Goal: Use online tool/utility: Utilize a website feature to perform a specific function

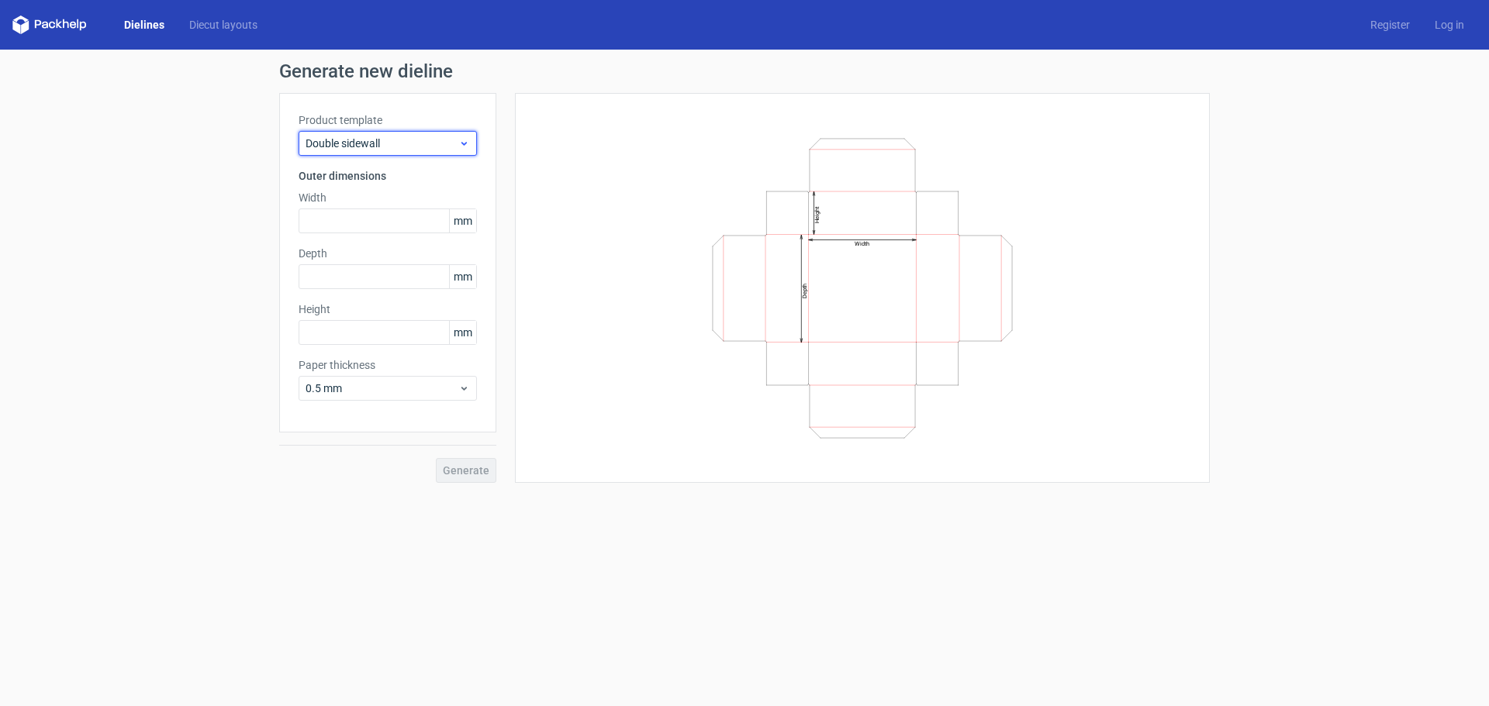
click at [396, 154] on div "Double sidewall" at bounding box center [388, 143] width 178 height 25
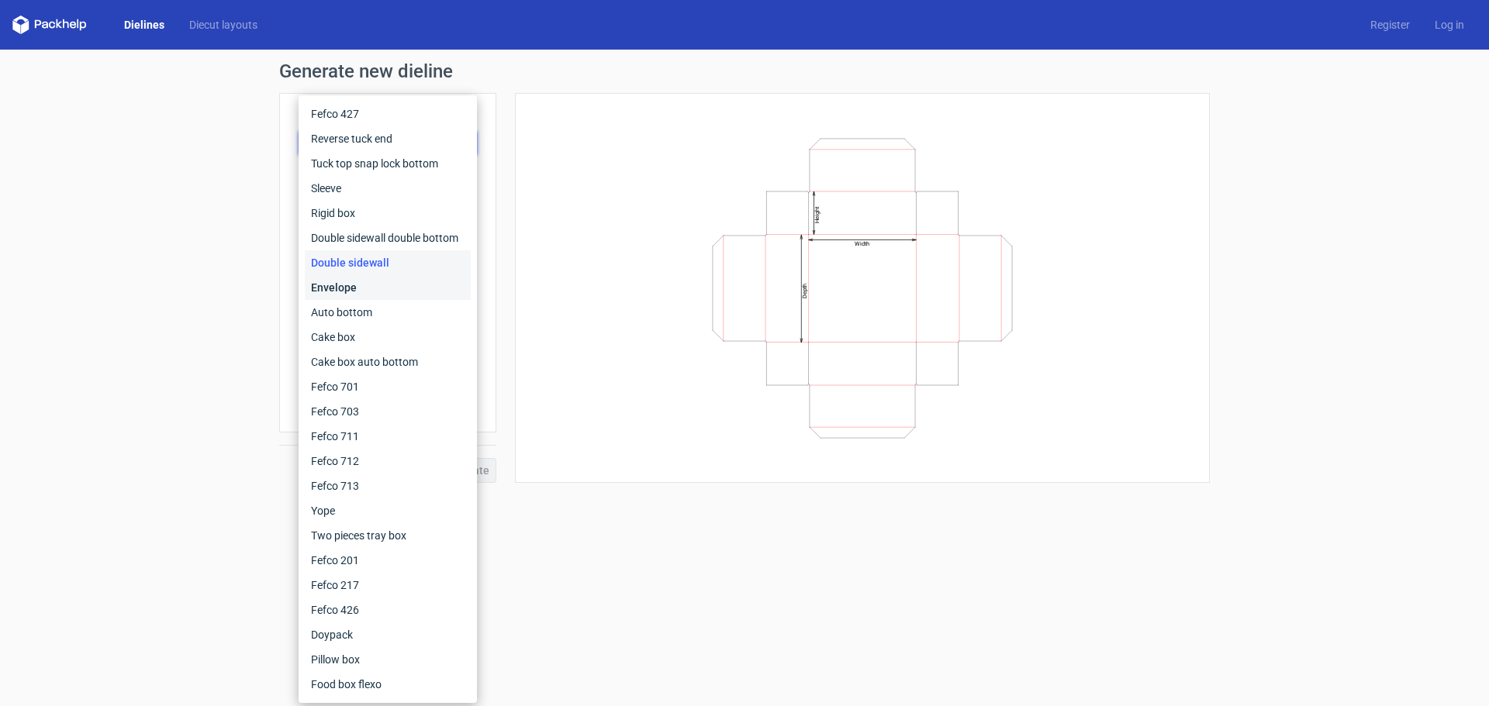
click at [390, 287] on div "Envelope" at bounding box center [388, 287] width 166 height 25
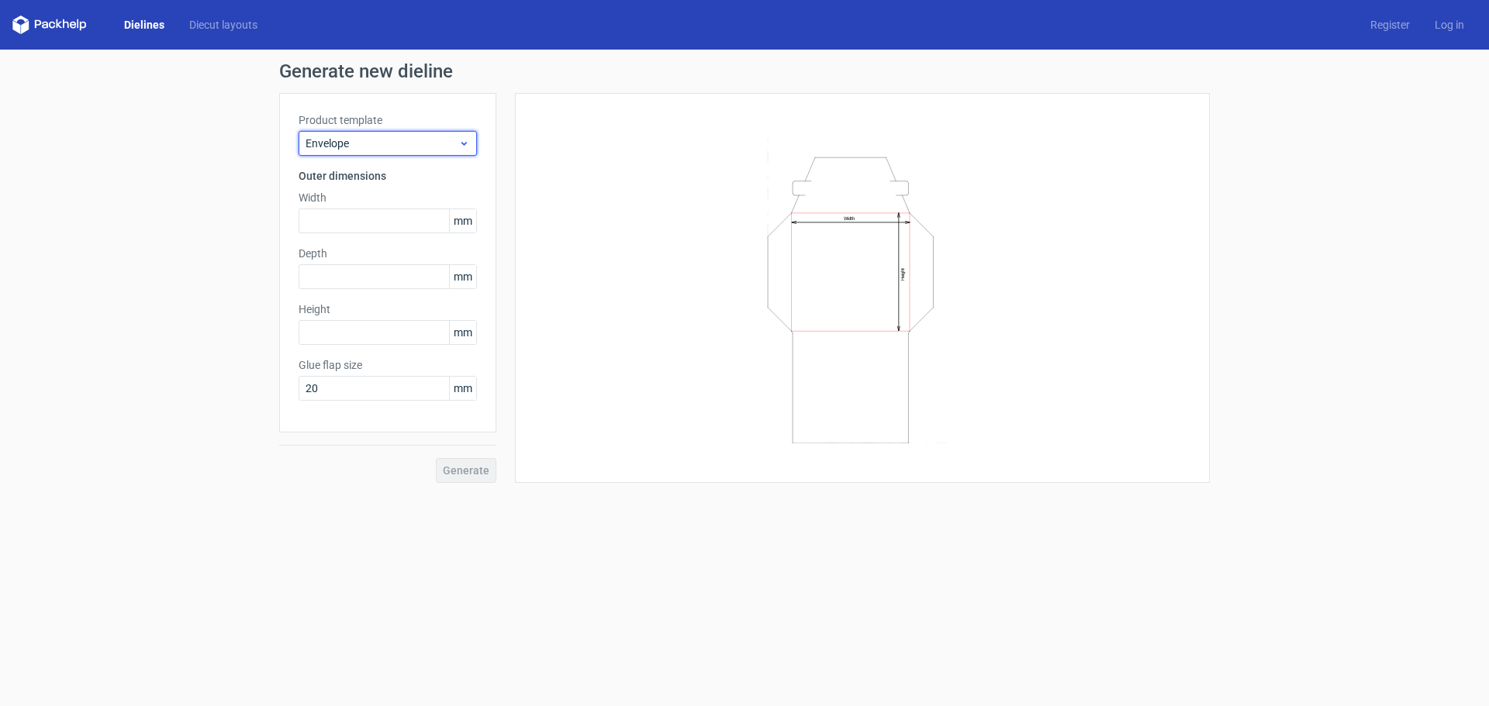
click at [444, 154] on div "Envelope" at bounding box center [388, 143] width 178 height 25
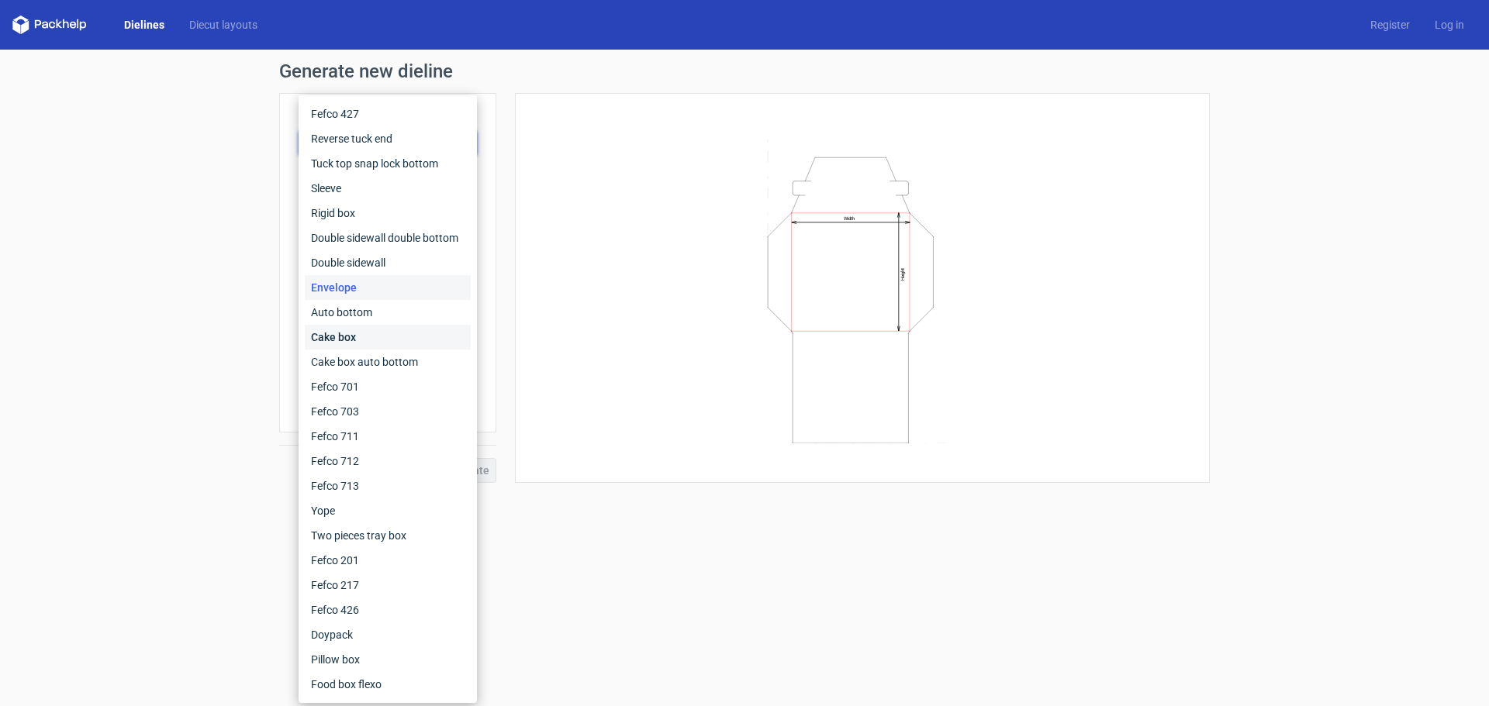
click at [414, 326] on div "Cake box" at bounding box center [388, 337] width 166 height 25
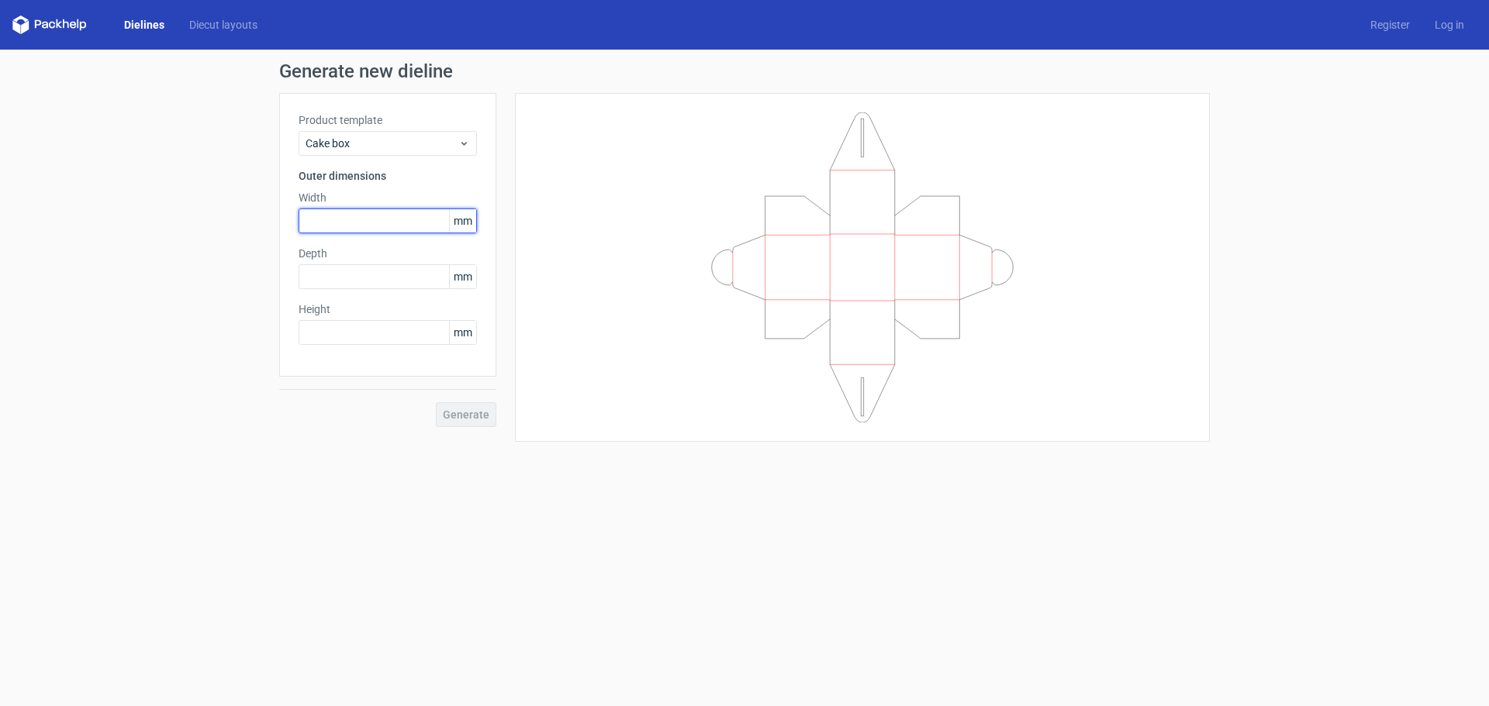
click at [389, 222] on input "text" at bounding box center [388, 221] width 178 height 25
type input "100"
click at [413, 285] on input "text" at bounding box center [388, 276] width 178 height 25
